Goal: Information Seeking & Learning: Learn about a topic

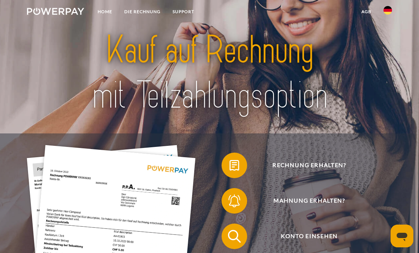
click at [195, 11] on link "SUPPORT" at bounding box center [184, 11] width 34 height 13
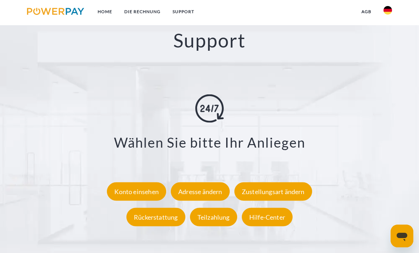
scroll to position [1103, 0]
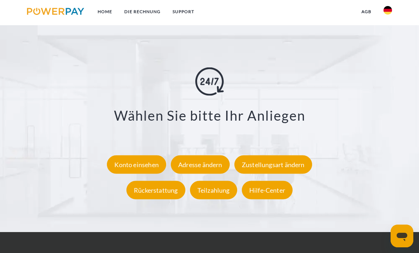
click at [272, 195] on div "Hilfe-Center" at bounding box center [267, 190] width 51 height 18
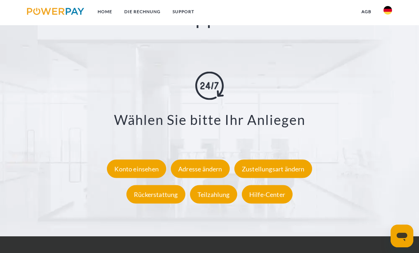
scroll to position [1096, 0]
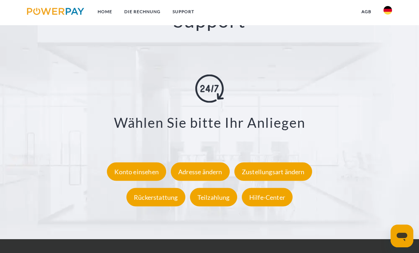
click at [184, 11] on link "SUPPORT" at bounding box center [184, 11] width 34 height 13
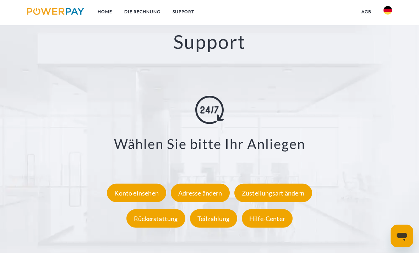
scroll to position [1073, 0]
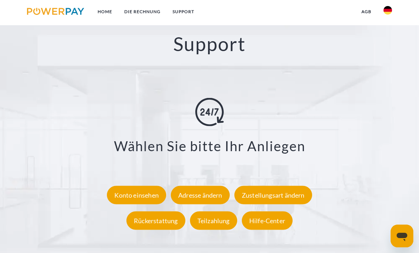
click at [106, 11] on link "Home" at bounding box center [105, 11] width 27 height 13
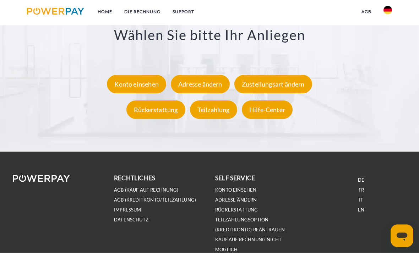
scroll to position [1194, 0]
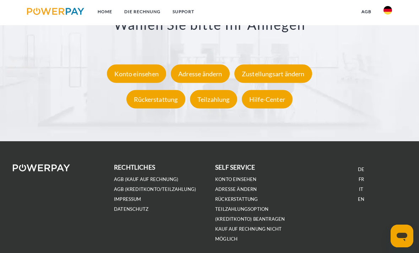
click at [358, 202] on link "EN" at bounding box center [361, 199] width 6 height 6
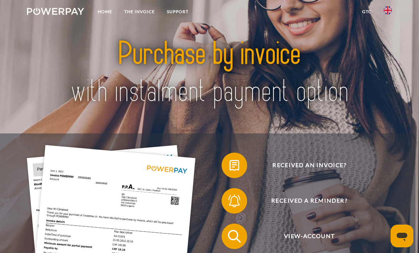
click at [183, 13] on link "Support" at bounding box center [178, 11] width 34 height 13
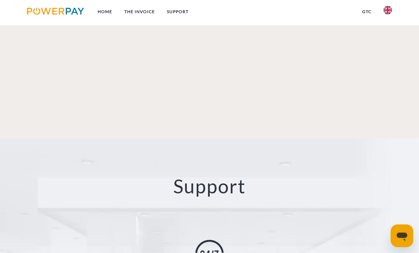
scroll to position [1127, 0]
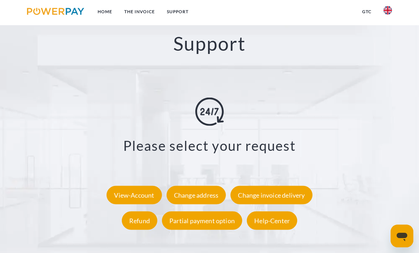
click at [277, 223] on div "Help-Center" at bounding box center [272, 221] width 50 height 18
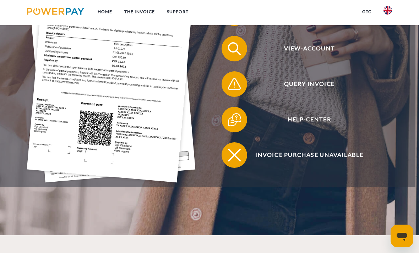
scroll to position [175, 0]
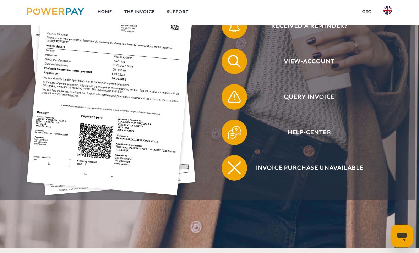
click at [321, 137] on span "Help-Center" at bounding box center [309, 133] width 157 height 26
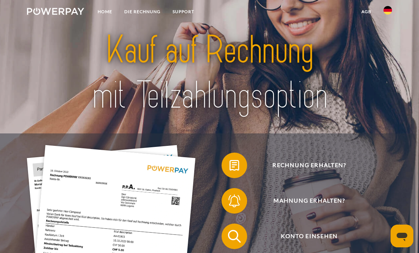
click at [386, 11] on img at bounding box center [388, 10] width 9 height 9
click at [389, 69] on img at bounding box center [388, 70] width 9 height 9
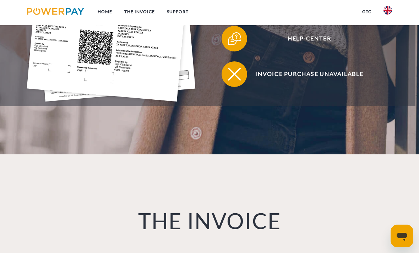
scroll to position [270, 0]
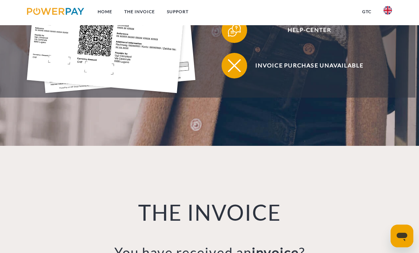
click at [242, 74] on img at bounding box center [234, 66] width 16 height 16
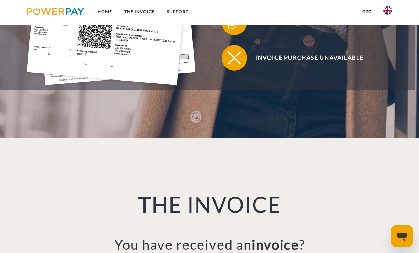
scroll to position [292, 0]
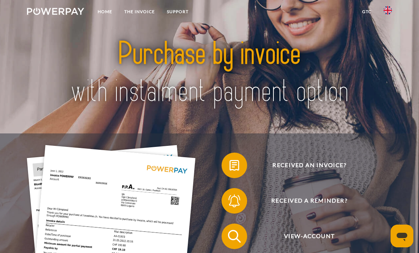
click at [184, 10] on link "Support" at bounding box center [178, 11] width 34 height 13
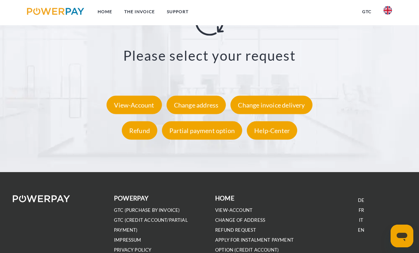
scroll to position [1217, 0]
click at [279, 127] on div "Help-Center" at bounding box center [272, 131] width 50 height 18
